Goal: Task Accomplishment & Management: Manage account settings

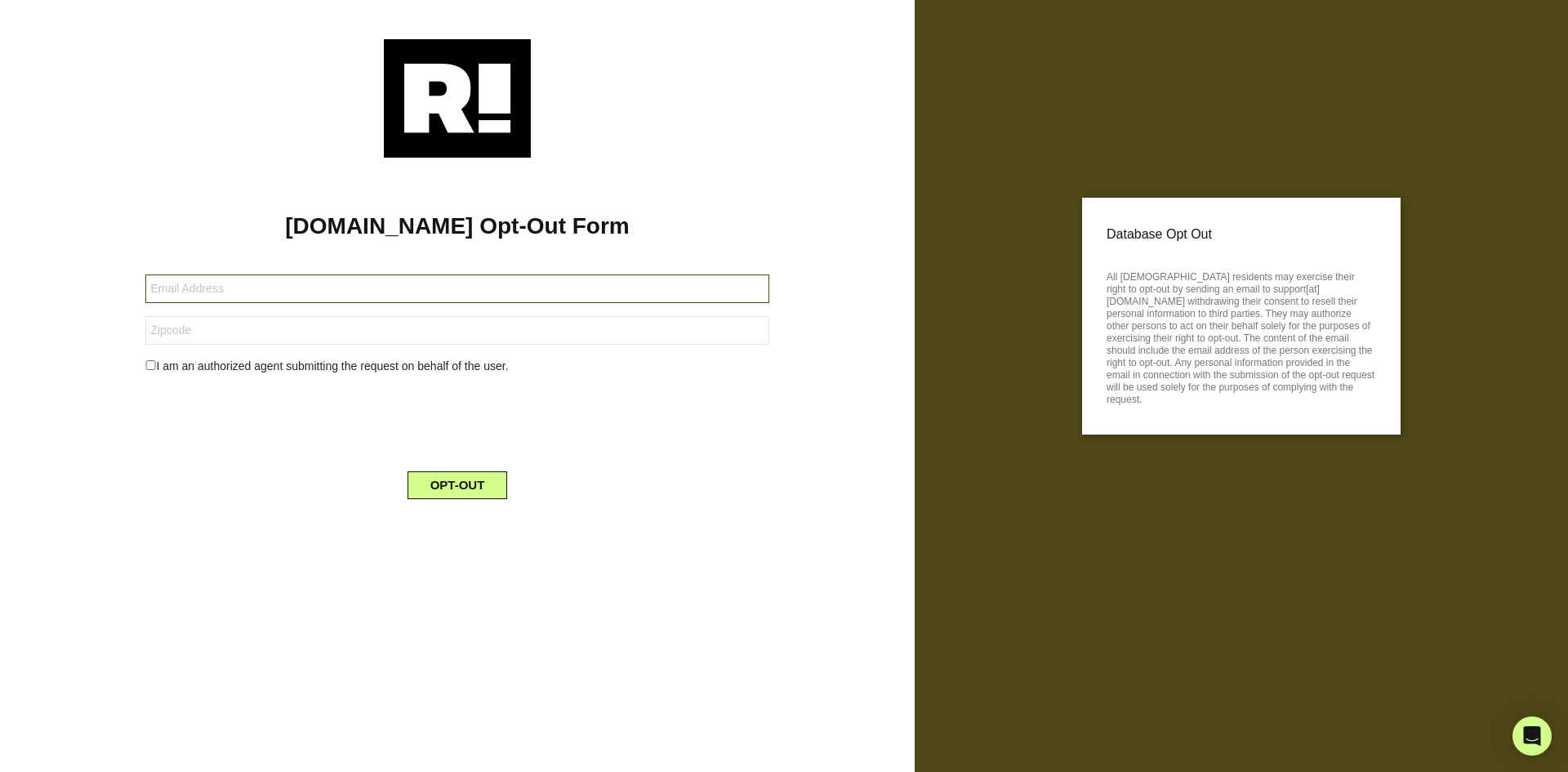
click at [232, 284] on input "text" at bounding box center [457, 289] width 623 height 29
type input "[EMAIL_ADDRESS][DOMAIN_NAME]"
type input "72120"
click at [149, 370] on input "checkbox" at bounding box center [151, 364] width 11 height 10
checkbox input "true"
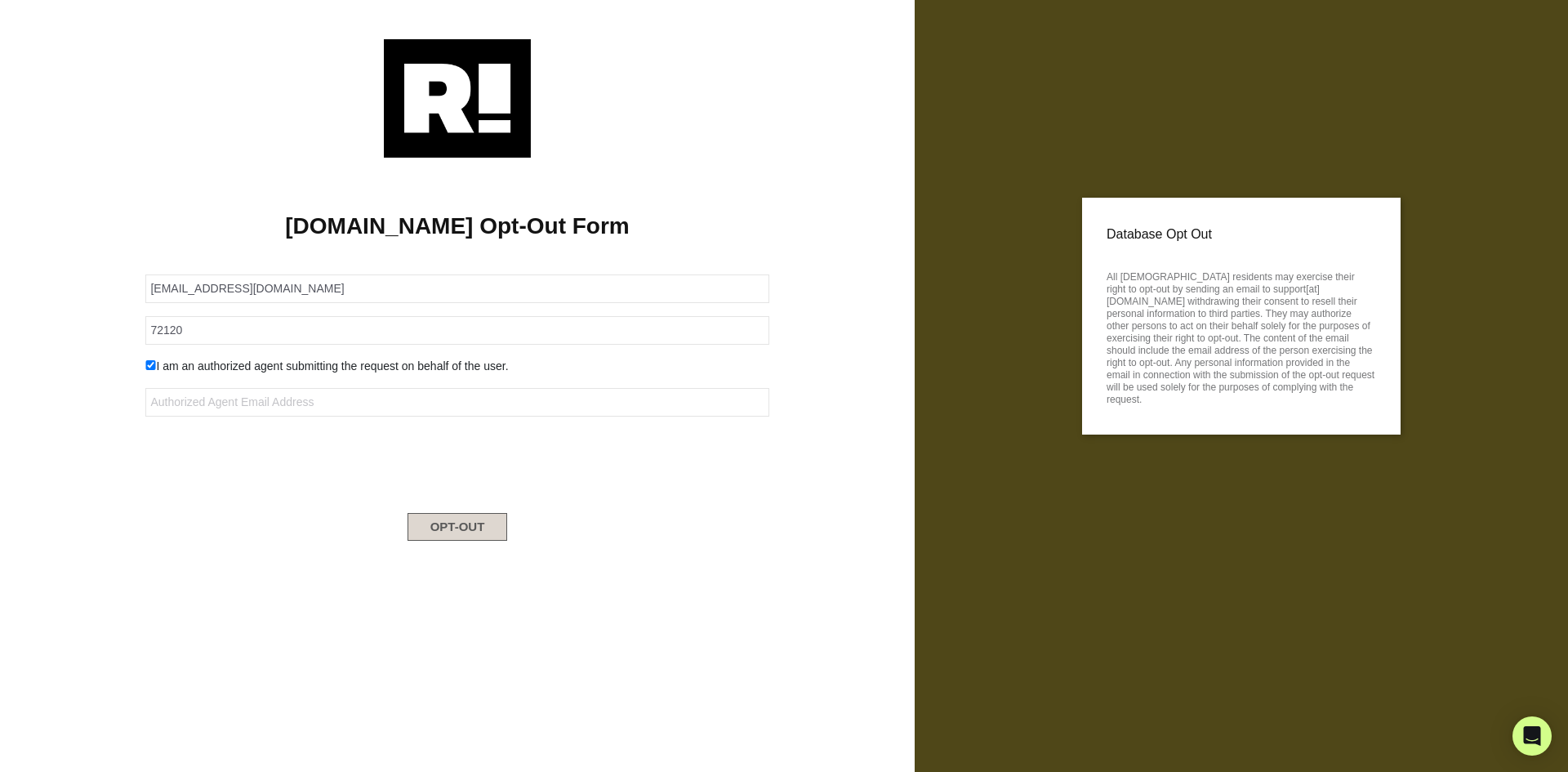
click at [454, 524] on button "OPT-OUT" at bounding box center [458, 526] width 100 height 28
